Goal: Navigation & Orientation: Understand site structure

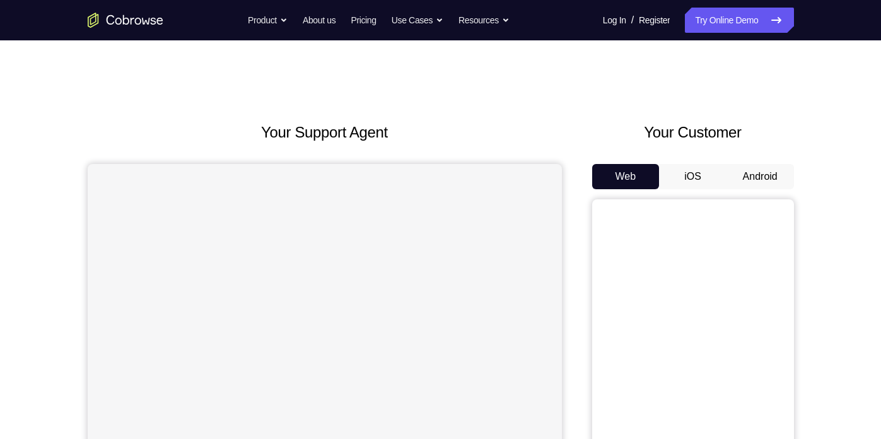
click at [751, 176] on button "Android" at bounding box center [759, 176] width 67 height 25
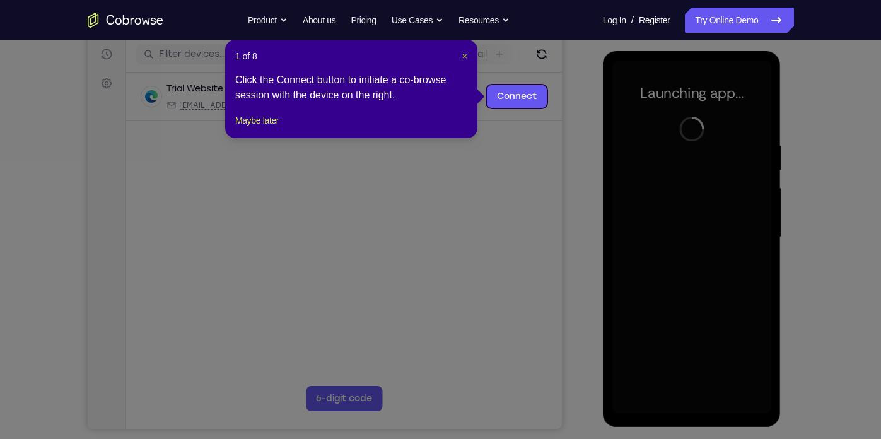
click at [462, 58] on span "×" at bounding box center [464, 56] width 5 height 10
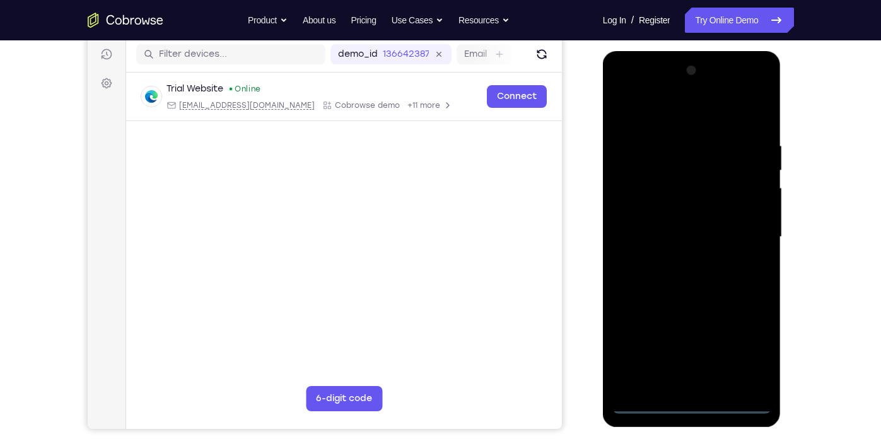
click at [694, 405] on div at bounding box center [691, 237] width 159 height 353
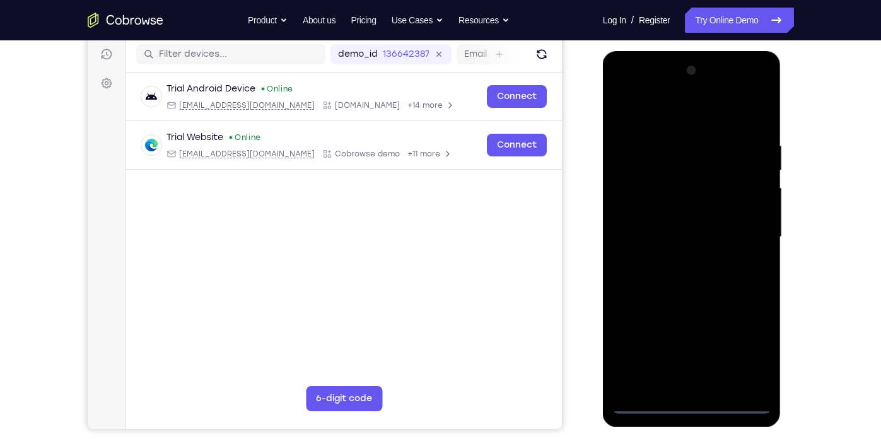
click at [744, 353] on div at bounding box center [691, 237] width 159 height 353
click at [677, 117] on div at bounding box center [691, 237] width 159 height 353
click at [747, 232] on div at bounding box center [691, 237] width 159 height 353
click at [680, 260] on div at bounding box center [691, 237] width 159 height 353
click at [678, 226] on div at bounding box center [691, 237] width 159 height 353
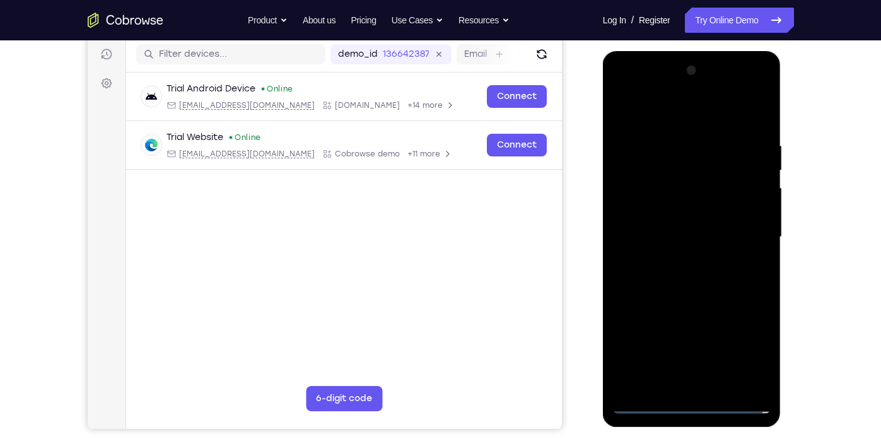
click at [659, 209] on div at bounding box center [691, 237] width 159 height 353
click at [672, 237] on div at bounding box center [691, 237] width 159 height 353
click at [682, 279] on div at bounding box center [691, 237] width 159 height 353
drag, startPoint x: 683, startPoint y: 125, endPoint x: 683, endPoint y: 70, distance: 55.5
click at [683, 70] on div at bounding box center [691, 237] width 159 height 353
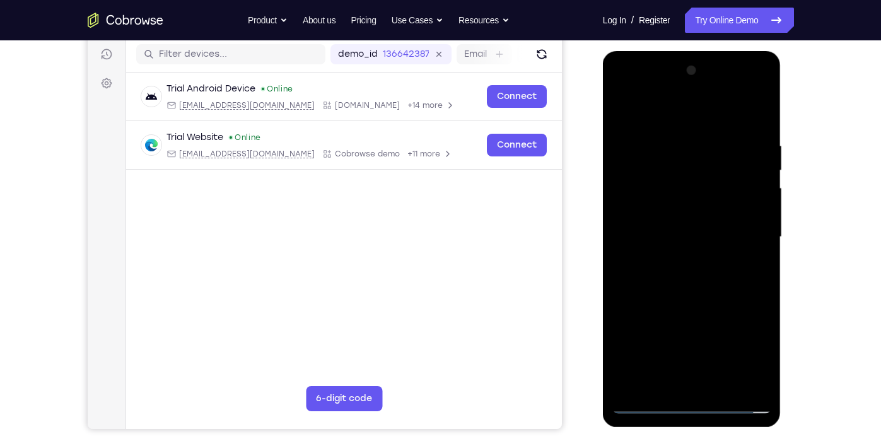
click at [704, 280] on div at bounding box center [691, 237] width 159 height 353
click at [688, 273] on div at bounding box center [691, 237] width 159 height 353
click at [657, 256] on div at bounding box center [691, 237] width 159 height 353
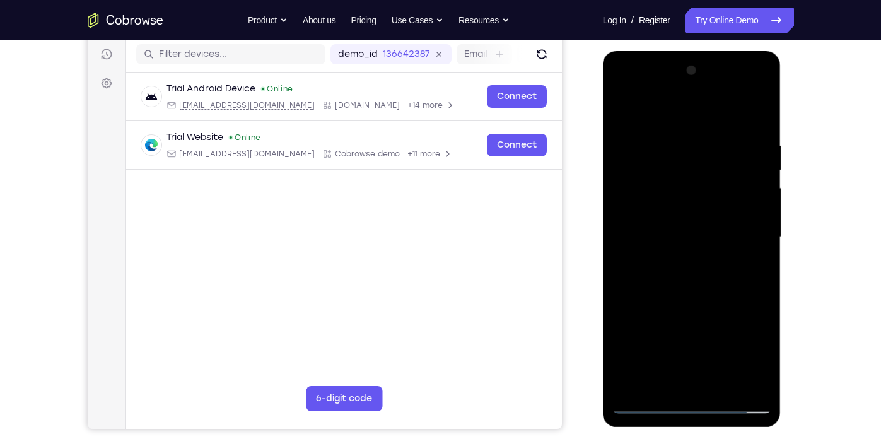
click at [680, 233] on div at bounding box center [691, 237] width 159 height 353
click at [688, 283] on div at bounding box center [691, 237] width 159 height 353
click at [682, 276] on div at bounding box center [691, 237] width 159 height 353
click at [660, 281] on div at bounding box center [691, 237] width 159 height 353
click at [745, 270] on div at bounding box center [691, 237] width 159 height 353
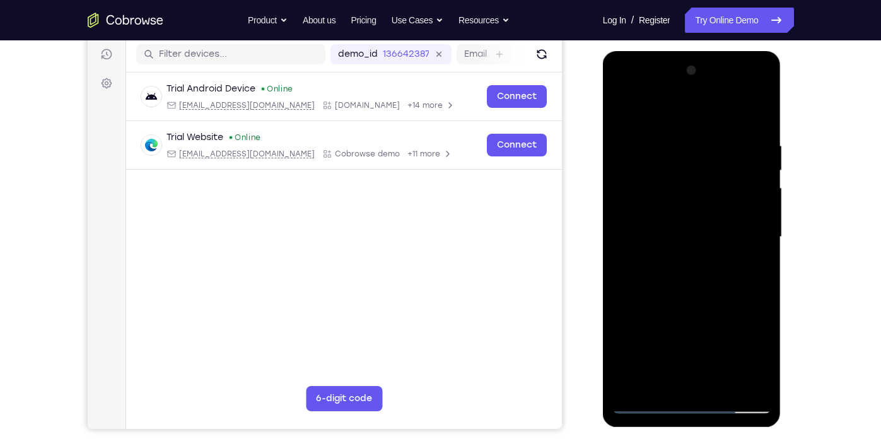
click at [649, 409] on div at bounding box center [691, 237] width 159 height 353
click at [694, 274] on div at bounding box center [691, 237] width 159 height 353
click at [697, 297] on div at bounding box center [691, 237] width 159 height 353
click at [690, 183] on div at bounding box center [691, 237] width 159 height 353
click at [685, 205] on div at bounding box center [691, 237] width 159 height 353
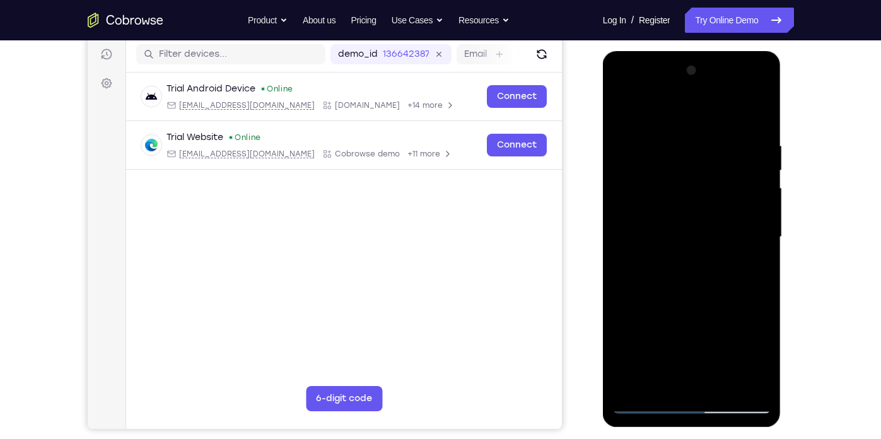
click at [743, 88] on div at bounding box center [691, 237] width 159 height 353
click at [641, 88] on div at bounding box center [691, 237] width 159 height 353
click at [657, 168] on div at bounding box center [691, 237] width 159 height 353
click at [757, 122] on div at bounding box center [691, 237] width 159 height 353
click at [686, 180] on div at bounding box center [691, 237] width 159 height 353
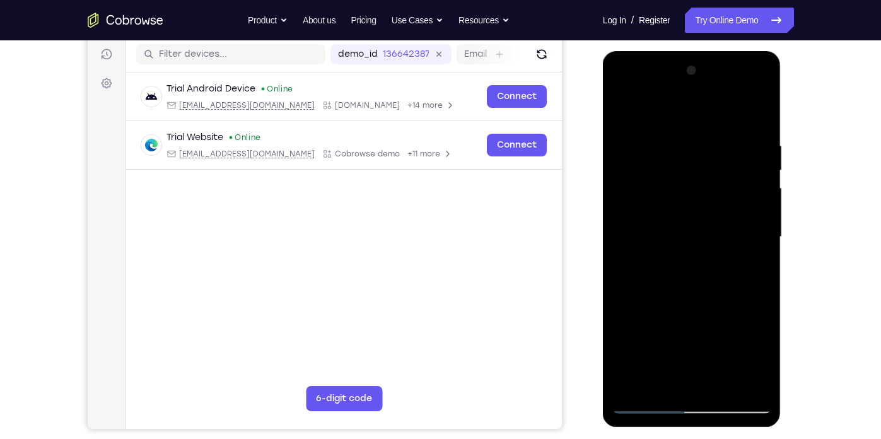
click at [664, 199] on div at bounding box center [691, 237] width 159 height 353
click at [666, 238] on div at bounding box center [691, 237] width 159 height 353
click at [684, 274] on div at bounding box center [691, 237] width 159 height 353
drag, startPoint x: 704, startPoint y: 296, endPoint x: 709, endPoint y: 178, distance: 118.0
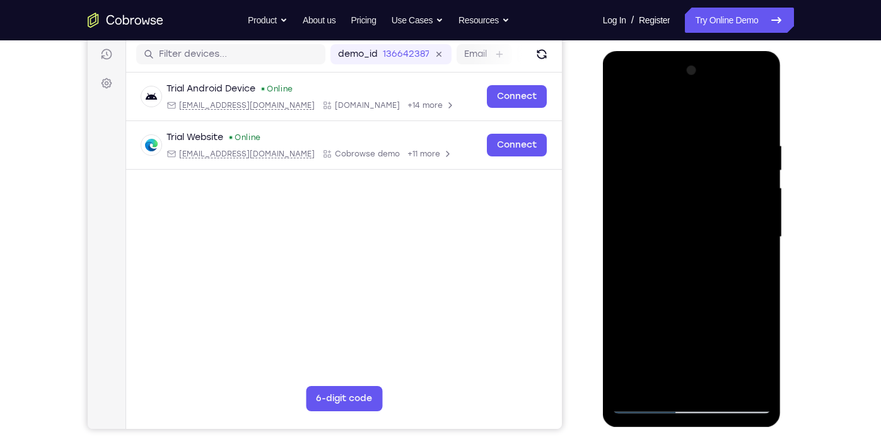
click at [709, 178] on div at bounding box center [691, 237] width 159 height 353
click at [719, 382] on div at bounding box center [691, 237] width 159 height 353
click at [700, 308] on div at bounding box center [691, 237] width 159 height 353
click at [718, 227] on div at bounding box center [691, 237] width 159 height 353
drag, startPoint x: 719, startPoint y: 255, endPoint x: 722, endPoint y: 191, distance: 64.4
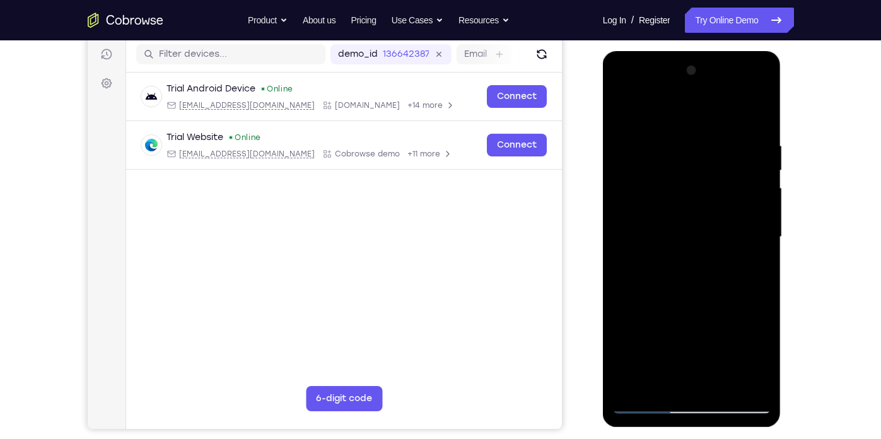
click at [722, 191] on div at bounding box center [691, 237] width 159 height 353
drag, startPoint x: 722, startPoint y: 191, endPoint x: 724, endPoint y: 318, distance: 127.4
click at [724, 318] on div at bounding box center [691, 237] width 159 height 353
drag, startPoint x: 680, startPoint y: 125, endPoint x: 680, endPoint y: 104, distance: 21.4
click at [680, 104] on div at bounding box center [691, 237] width 159 height 353
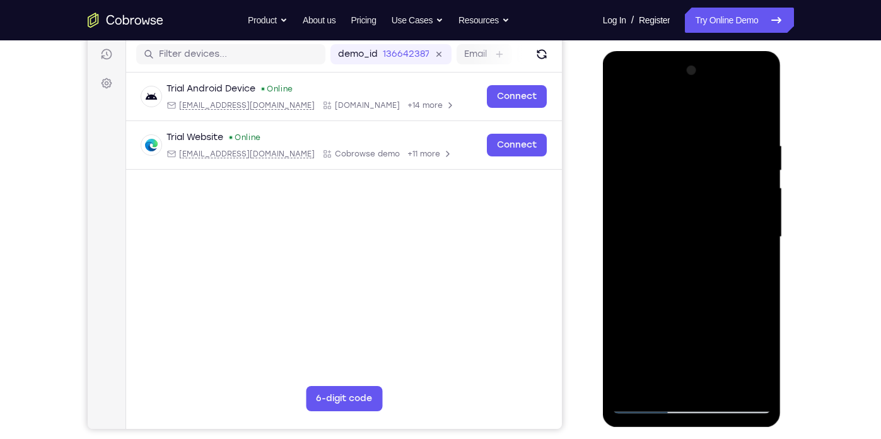
click at [624, 113] on div at bounding box center [691, 237] width 159 height 353
drag, startPoint x: 723, startPoint y: 182, endPoint x: 665, endPoint y: 182, distance: 58.0
click at [665, 182] on div at bounding box center [691, 237] width 159 height 353
drag, startPoint x: 712, startPoint y: 184, endPoint x: 644, endPoint y: 192, distance: 68.5
click at [644, 192] on div at bounding box center [691, 237] width 159 height 353
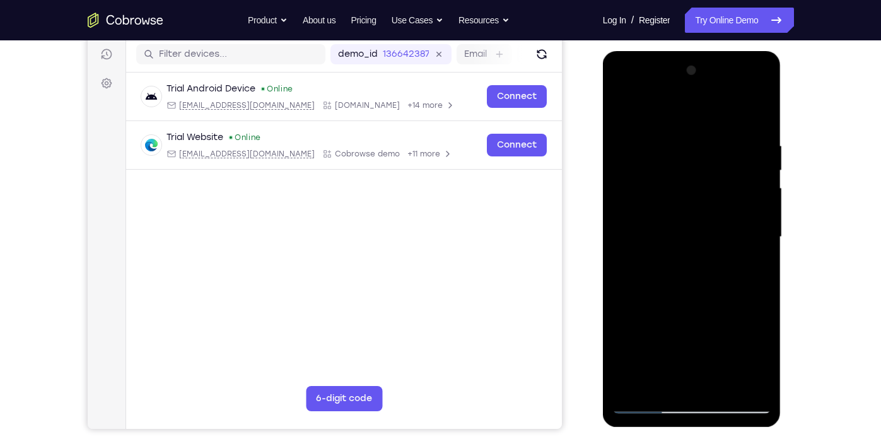
drag, startPoint x: 698, startPoint y: 190, endPoint x: 648, endPoint y: 195, distance: 50.1
click at [648, 195] on div at bounding box center [691, 237] width 159 height 353
click at [627, 107] on div at bounding box center [691, 237] width 159 height 353
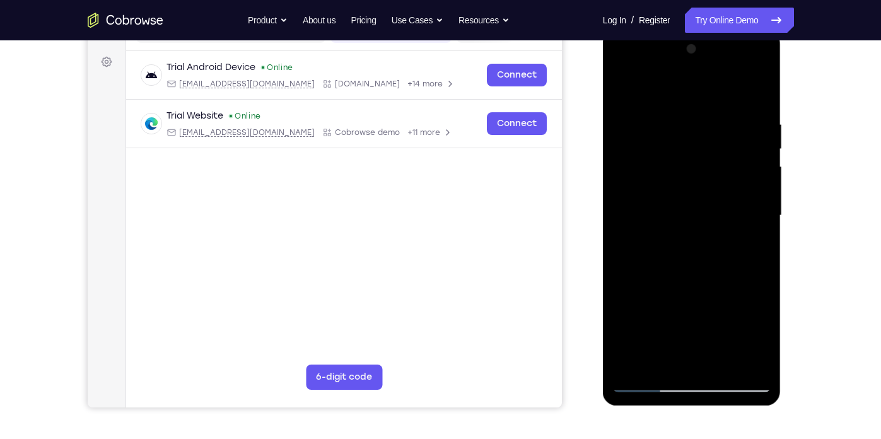
scroll to position [183, 0]
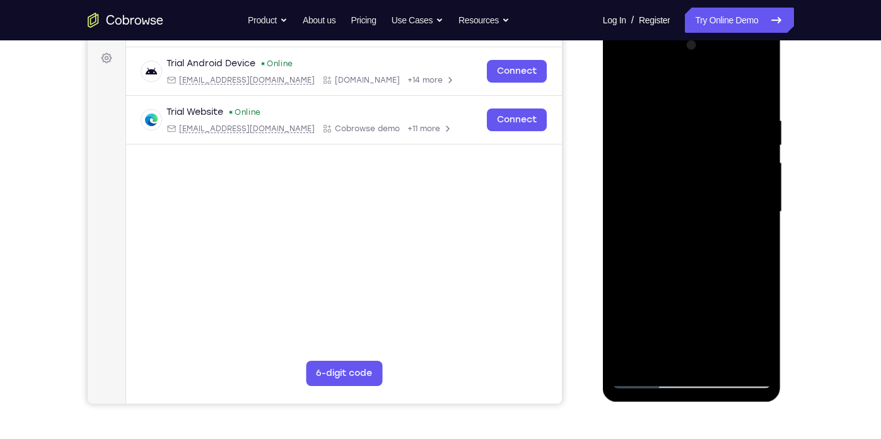
click at [761, 83] on div at bounding box center [691, 211] width 159 height 353
drag, startPoint x: 694, startPoint y: 174, endPoint x: 687, endPoint y: 322, distance: 148.3
click at [687, 322] on div at bounding box center [691, 211] width 159 height 353
click at [622, 83] on div at bounding box center [691, 211] width 159 height 353
click at [665, 112] on div at bounding box center [691, 211] width 159 height 353
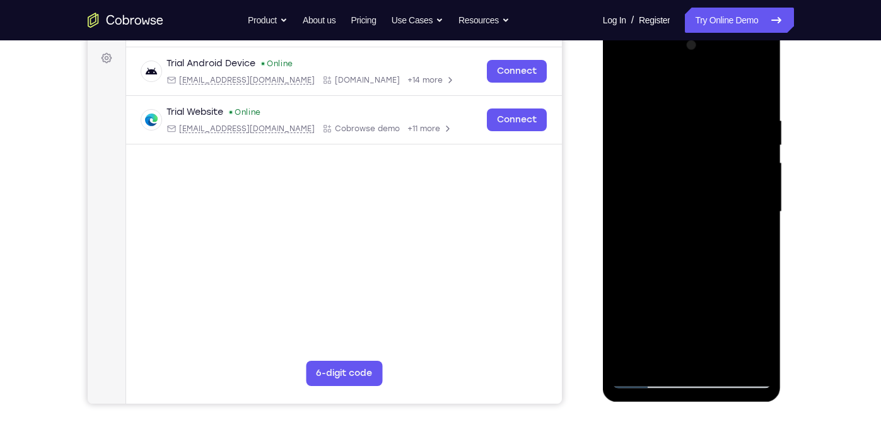
click at [763, 212] on div at bounding box center [691, 211] width 159 height 353
click at [742, 356] on div at bounding box center [691, 211] width 159 height 353
click at [765, 190] on div at bounding box center [691, 211] width 159 height 353
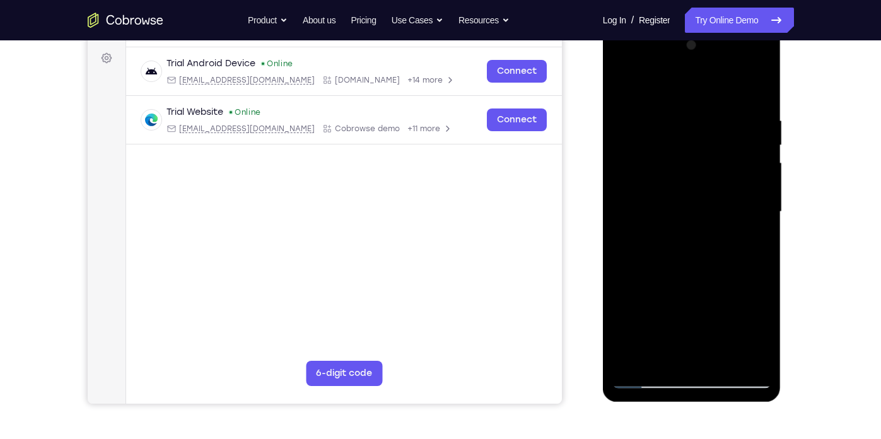
click at [765, 190] on div at bounding box center [691, 211] width 159 height 353
click at [755, 206] on div at bounding box center [691, 211] width 159 height 353
click at [617, 262] on div at bounding box center [691, 211] width 159 height 353
click at [759, 232] on div at bounding box center [691, 211] width 159 height 353
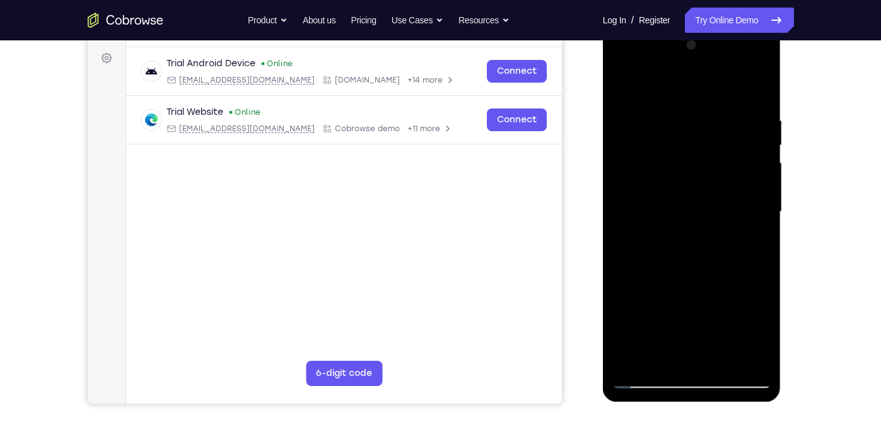
click at [759, 232] on div at bounding box center [691, 211] width 159 height 353
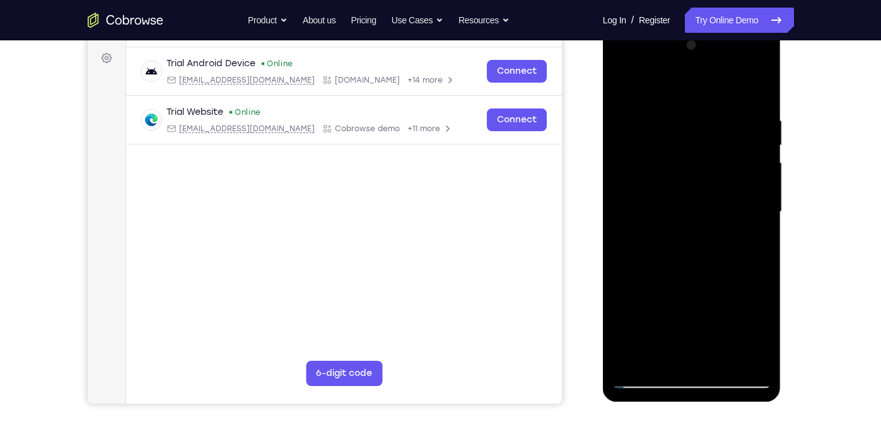
click at [759, 232] on div at bounding box center [691, 211] width 159 height 353
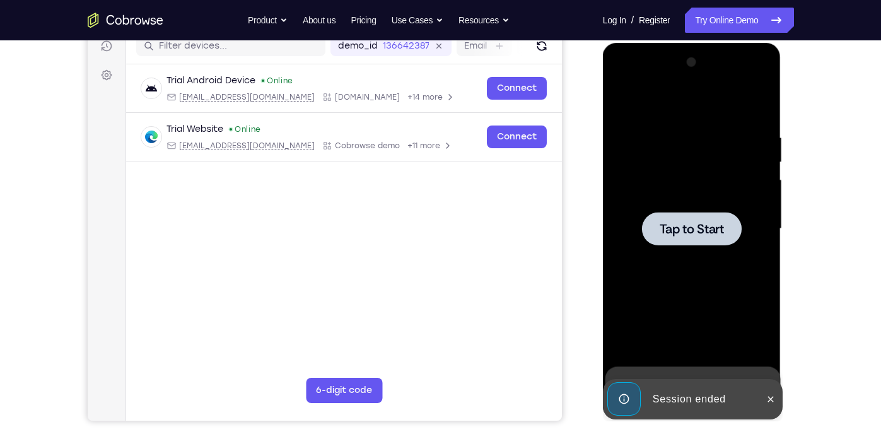
scroll to position [156, 0]
